Goal: Task Accomplishment & Management: Manage account settings

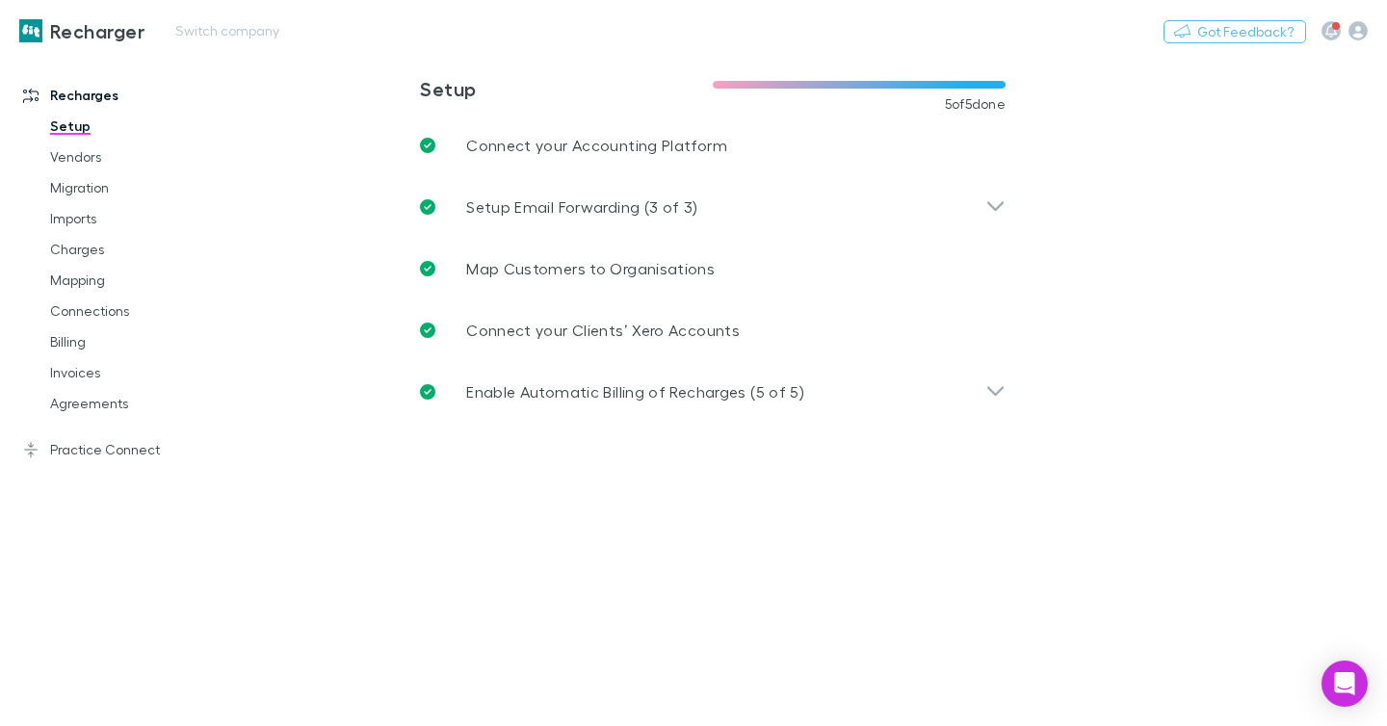
click at [248, 47] on div "Recharger Switch company Nothing Got Feedback?" at bounding box center [693, 31] width 1387 height 62
click at [236, 41] on button "Switch company" at bounding box center [227, 30] width 127 height 23
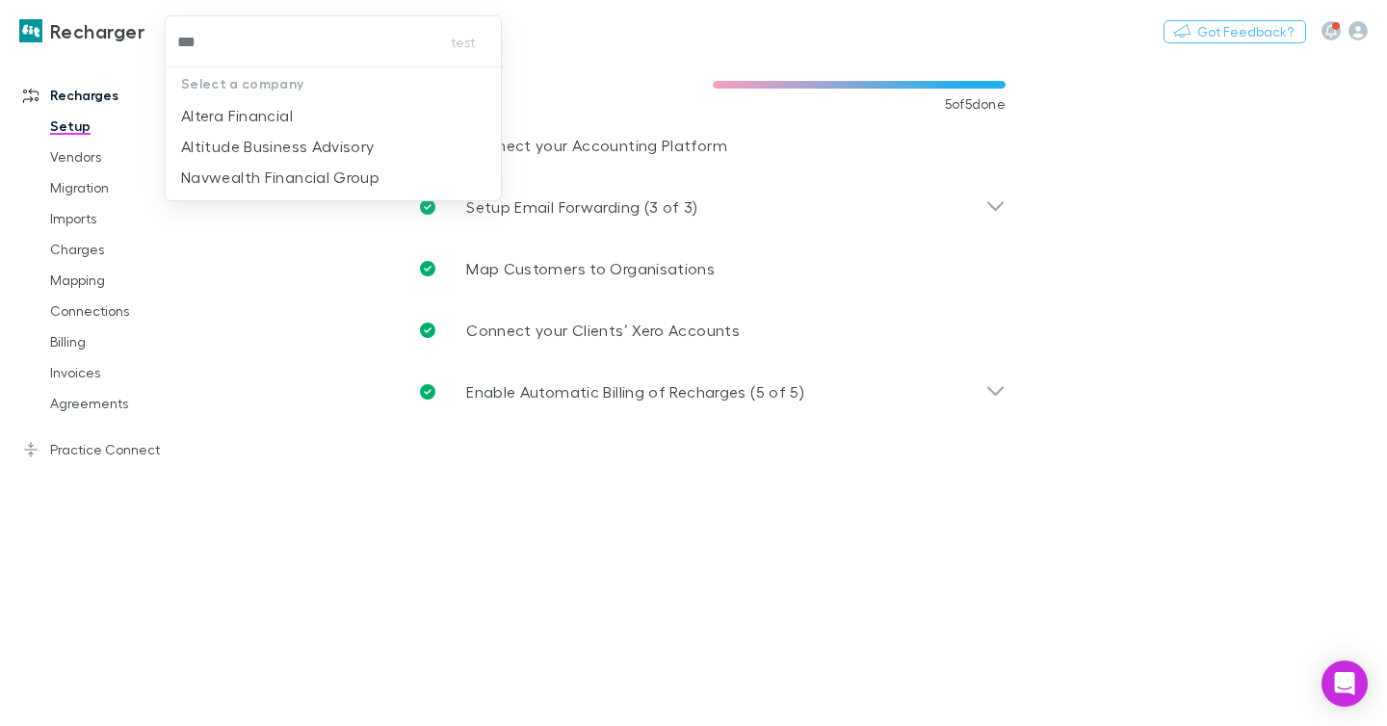
type input "****"
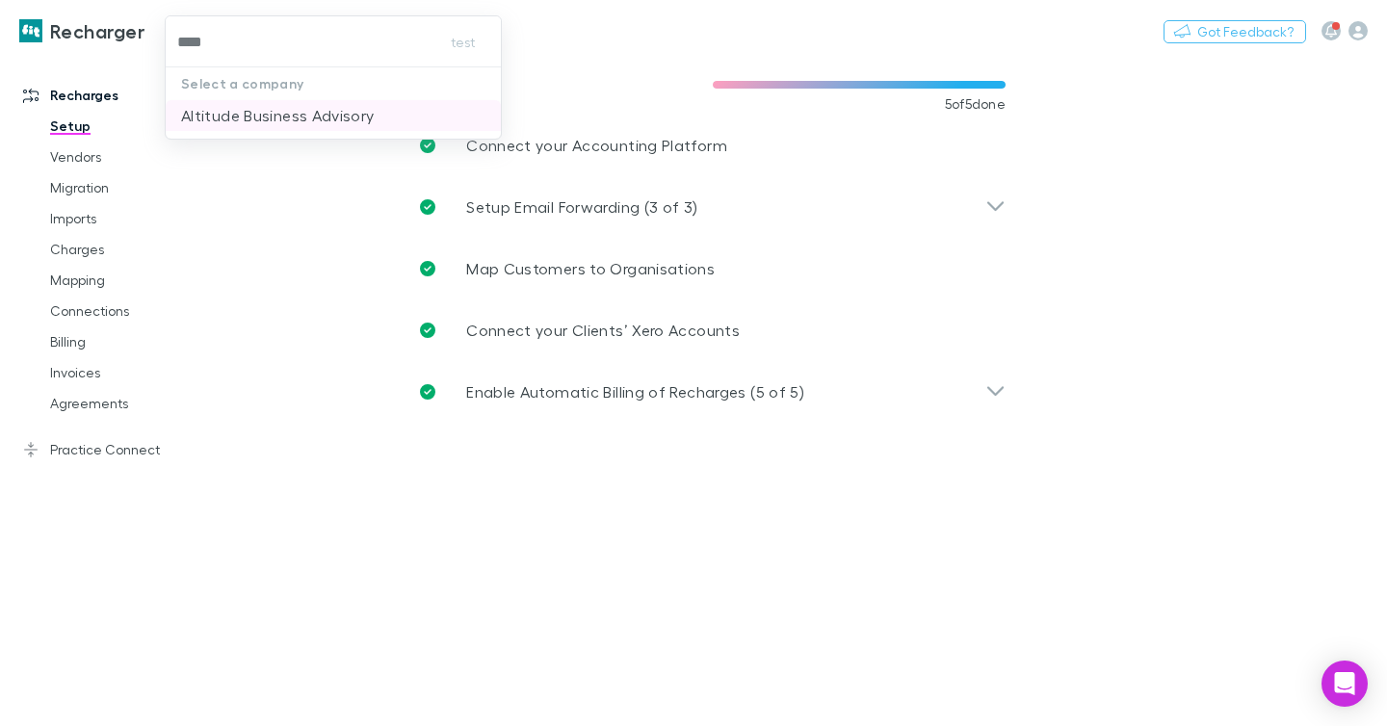
click at [287, 111] on p "Altitude Business Advisory" at bounding box center [278, 115] width 194 height 23
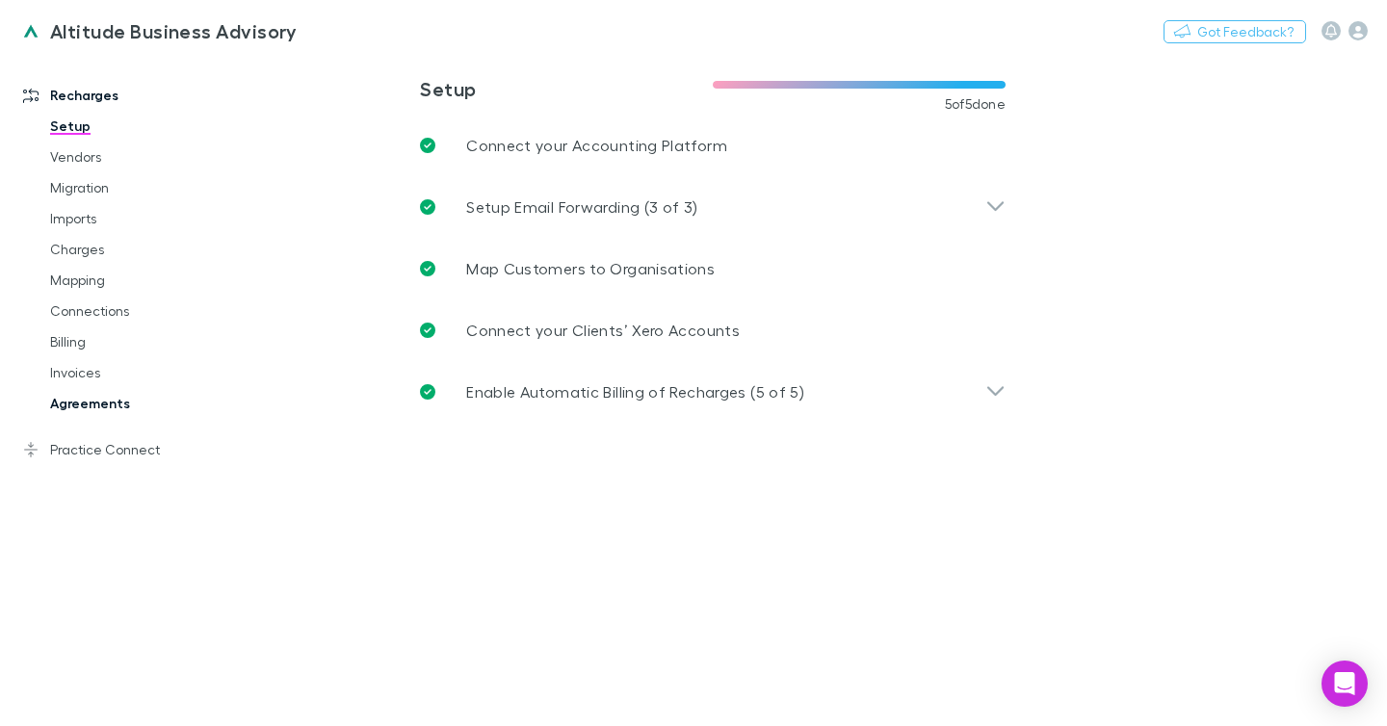
drag, startPoint x: 106, startPoint y: 408, endPoint x: 162, endPoint y: 411, distance: 56.0
click at [106, 408] on link "Agreements" at bounding box center [133, 403] width 204 height 31
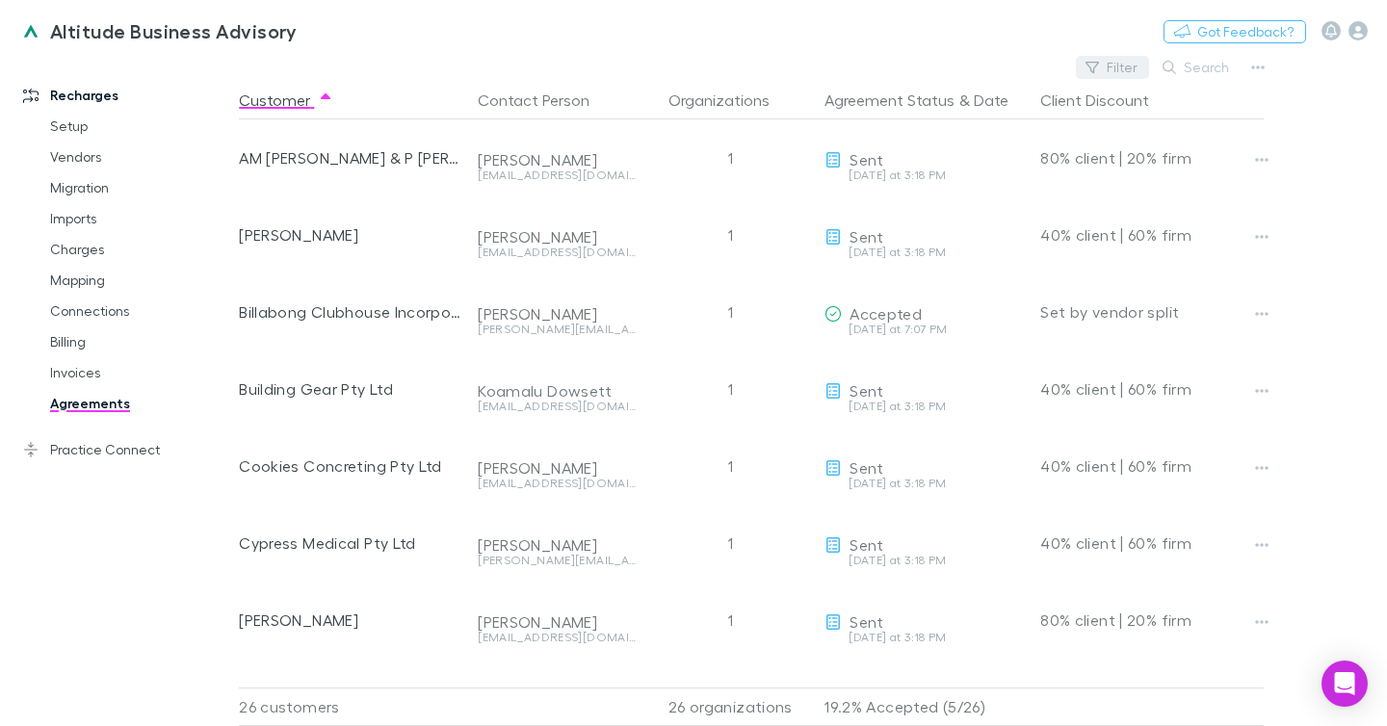
click at [1091, 73] on icon "button" at bounding box center [1092, 67] width 13 height 13
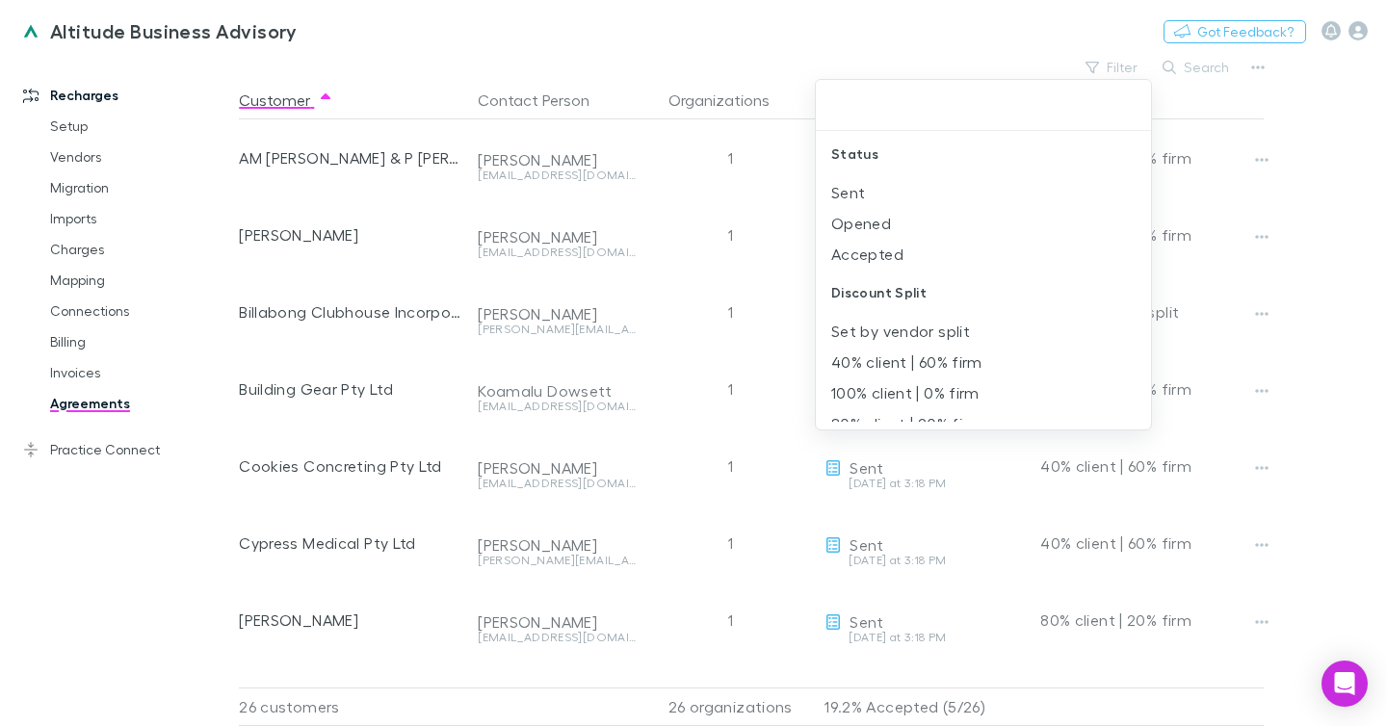
click at [947, 38] on div at bounding box center [693, 363] width 1387 height 726
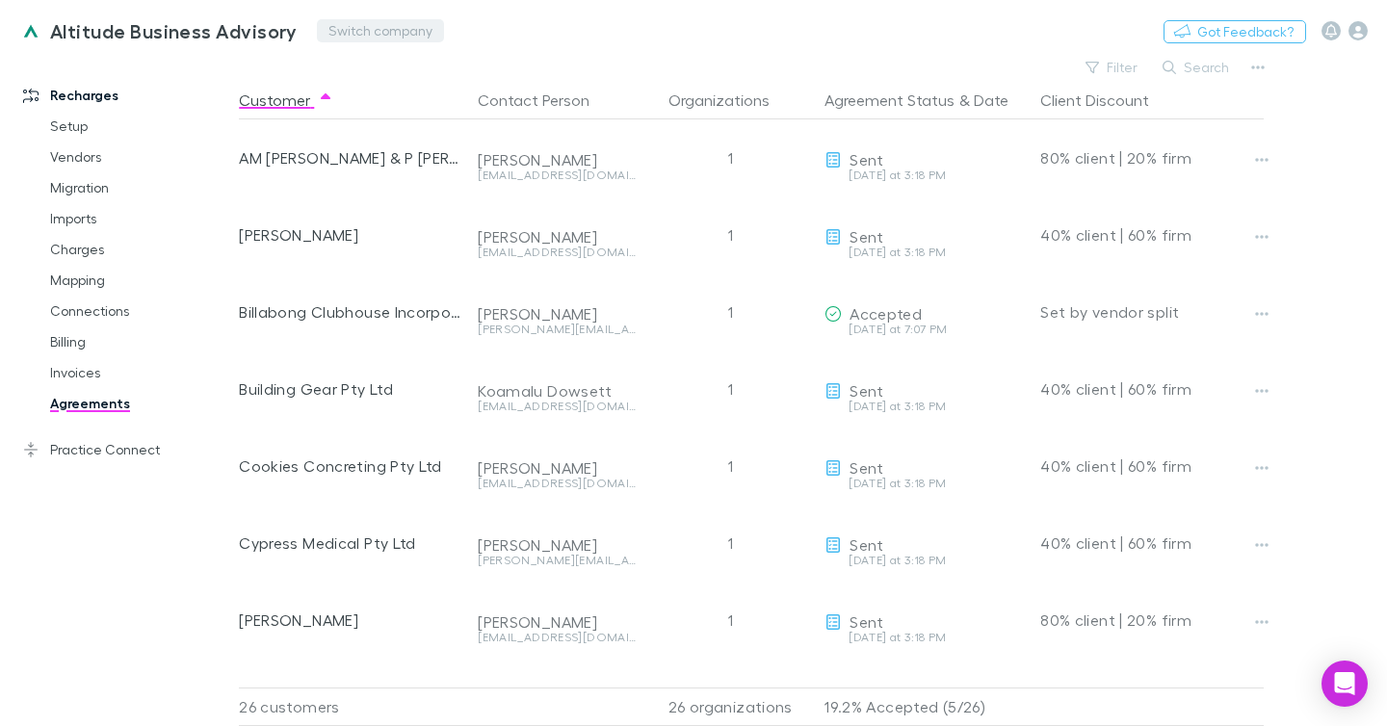
click at [342, 28] on button "Switch company" at bounding box center [380, 30] width 127 height 23
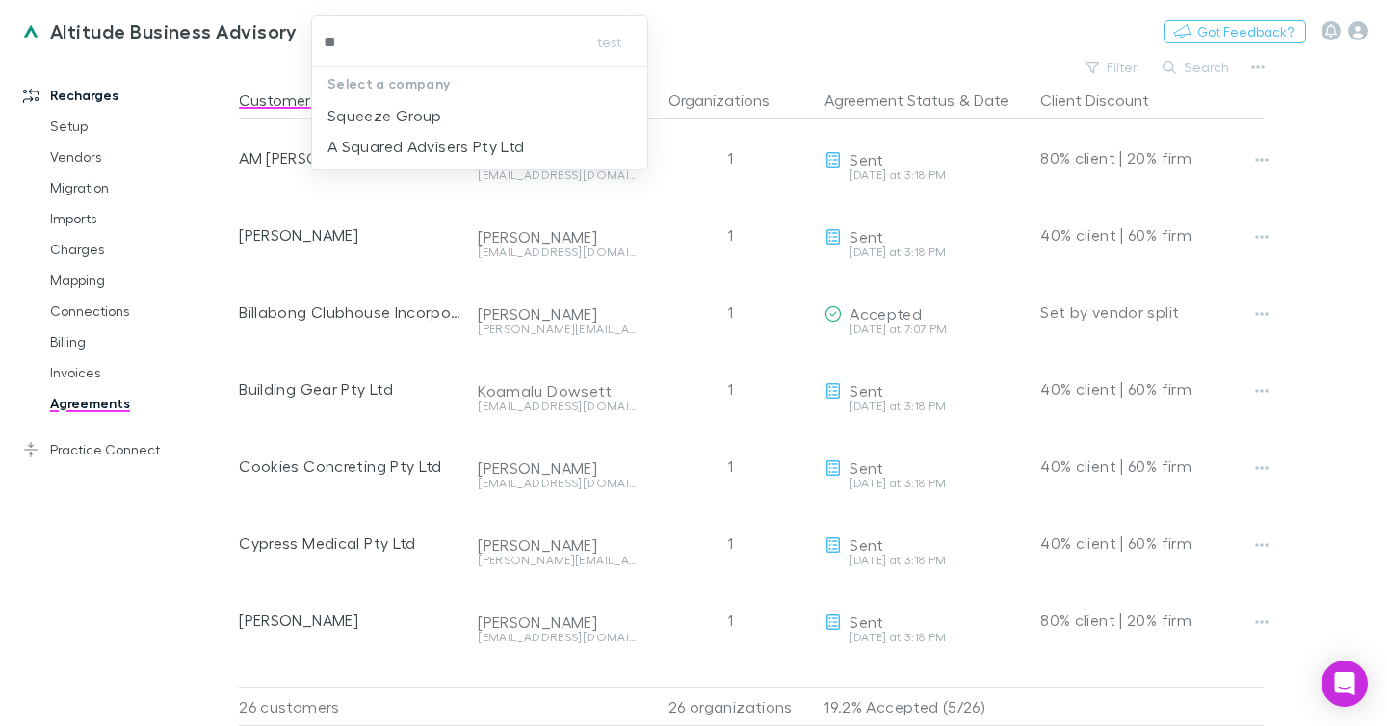
type input "***"
click at [386, 111] on p "Squeeze Group" at bounding box center [385, 115] width 115 height 23
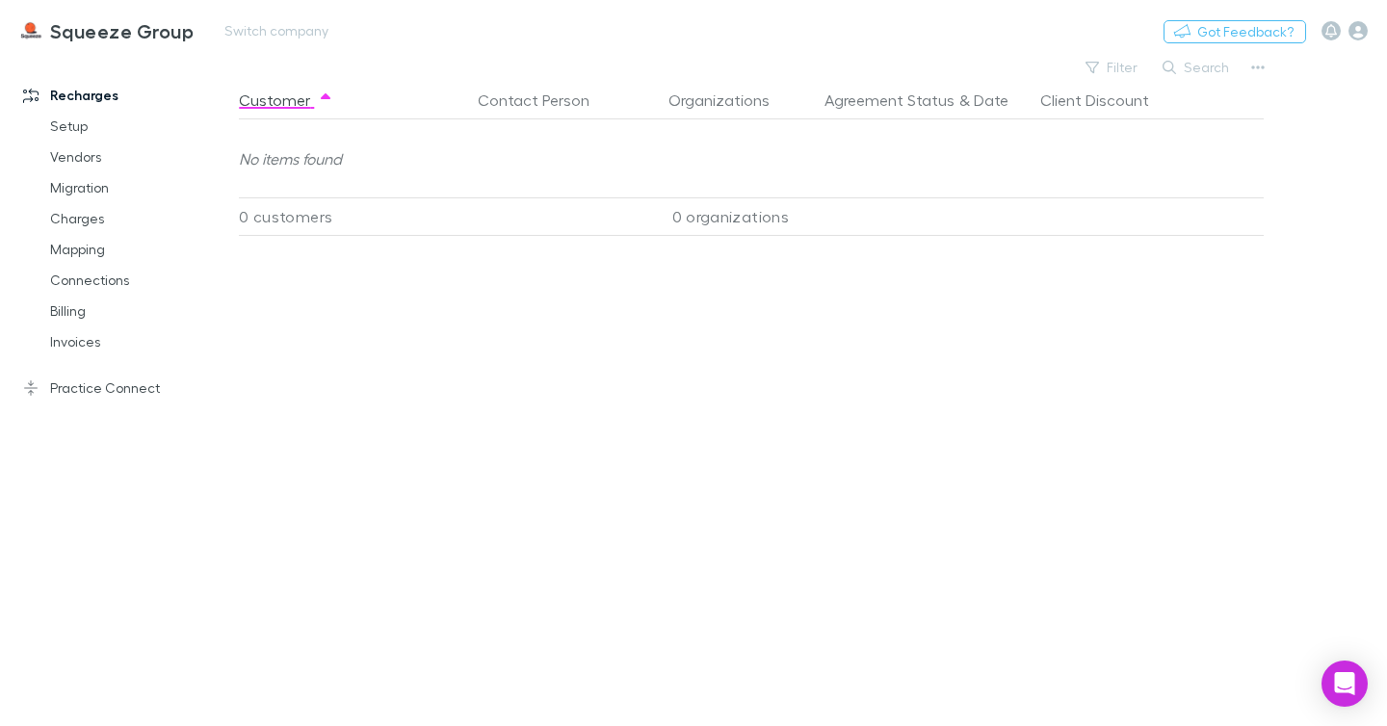
click at [141, 38] on h3 "Squeeze Group" at bounding box center [122, 30] width 144 height 23
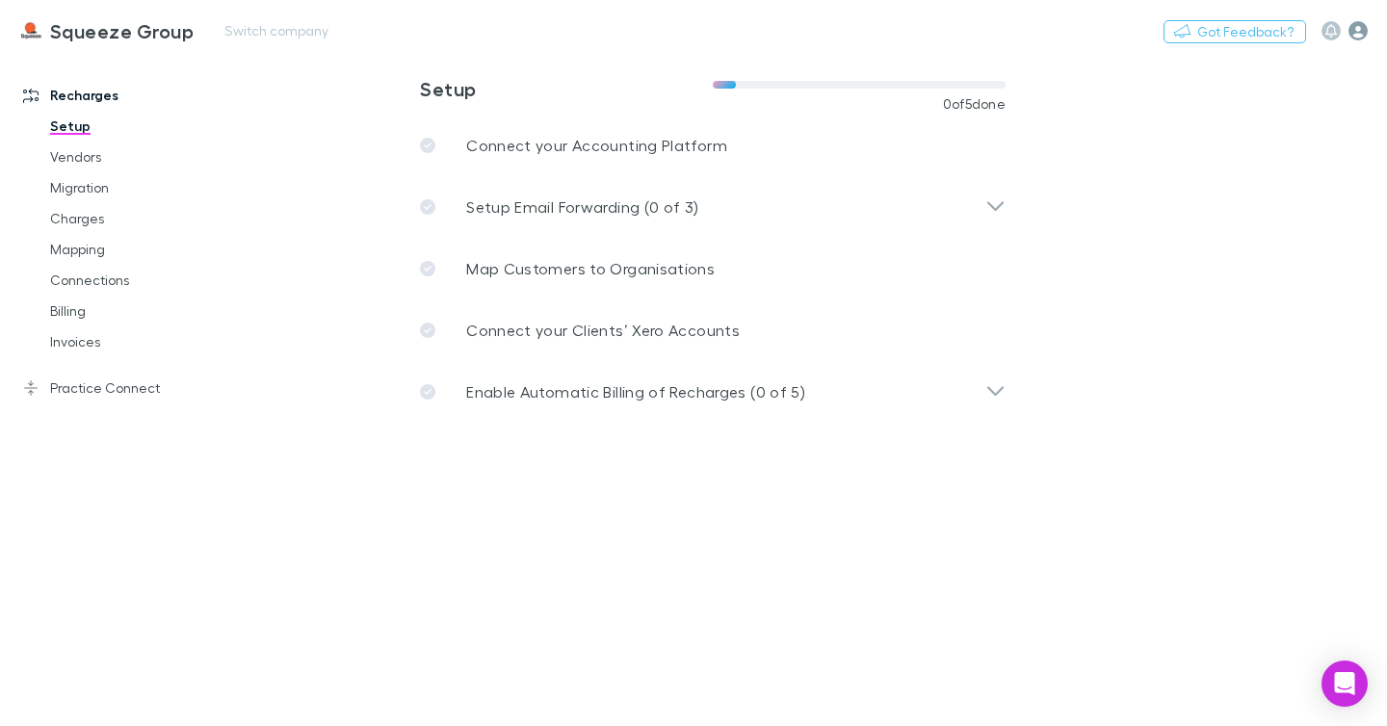
click at [1354, 32] on icon "button" at bounding box center [1358, 30] width 19 height 19
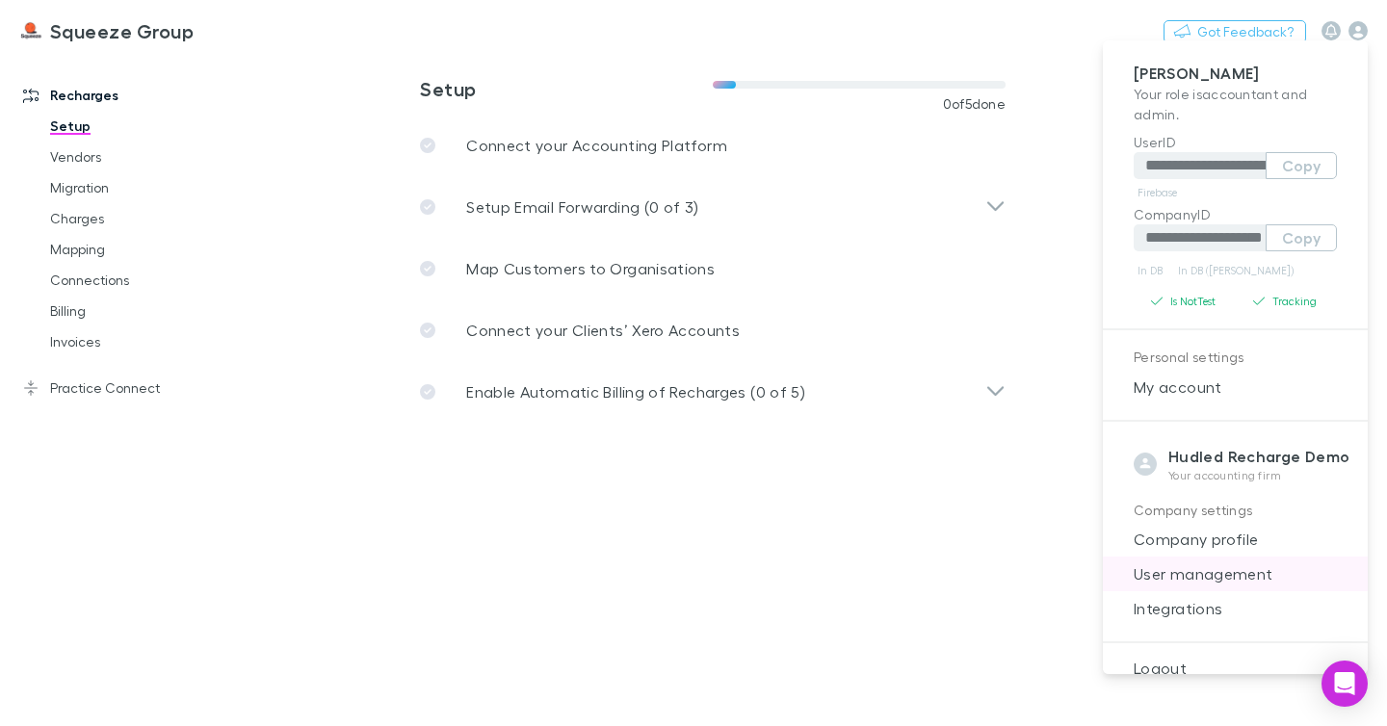
click at [1250, 576] on span "User management" at bounding box center [1235, 574] width 234 height 23
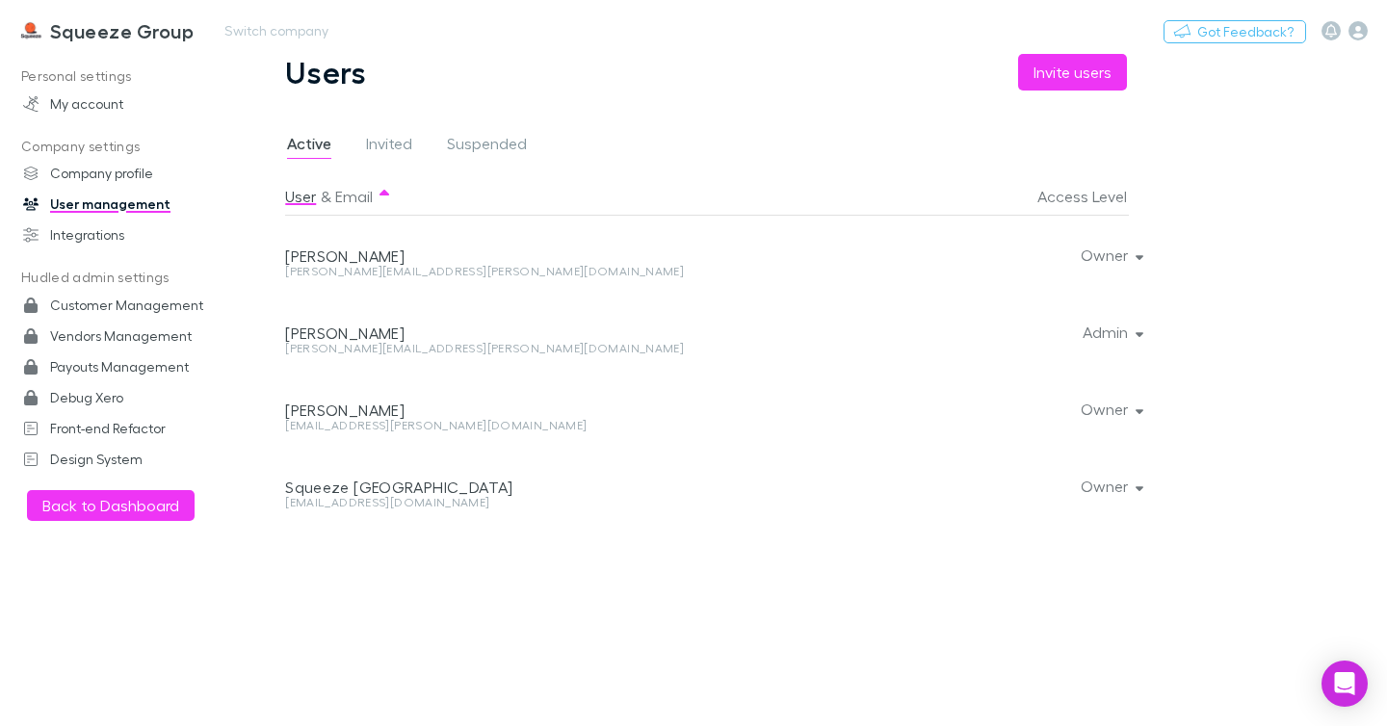
click at [104, 34] on h3 "Squeeze Group" at bounding box center [122, 30] width 144 height 23
